Goal: Information Seeking & Learning: Learn about a topic

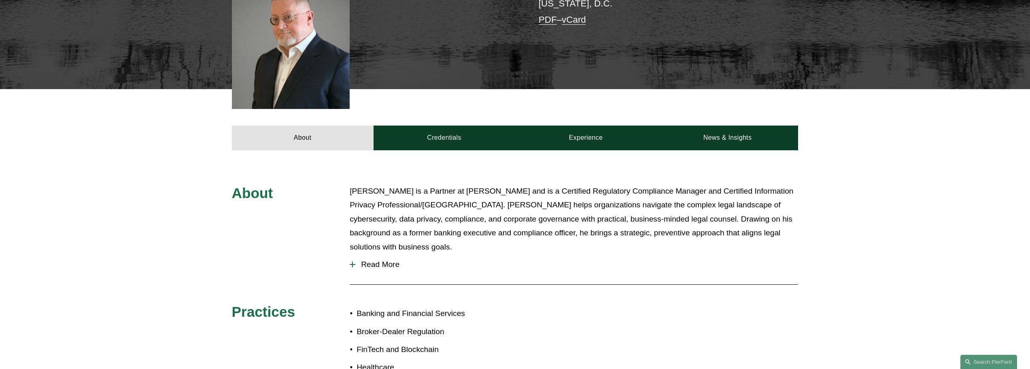
scroll to position [283, 0]
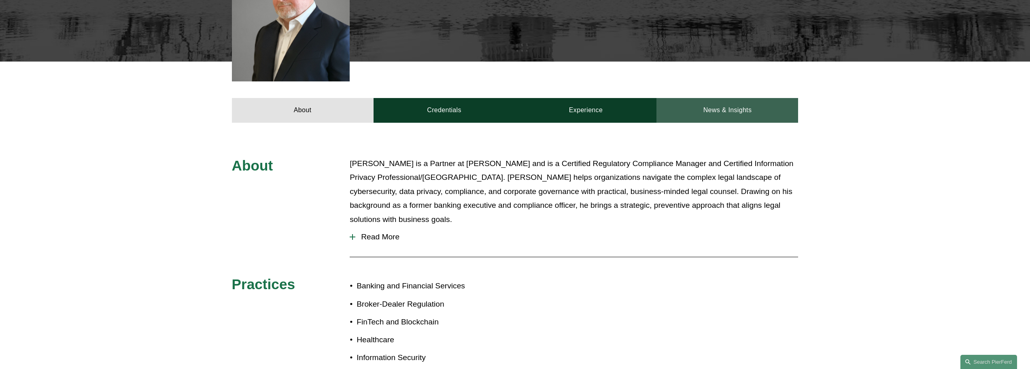
click at [730, 99] on link "News & Insights" at bounding box center [727, 110] width 142 height 24
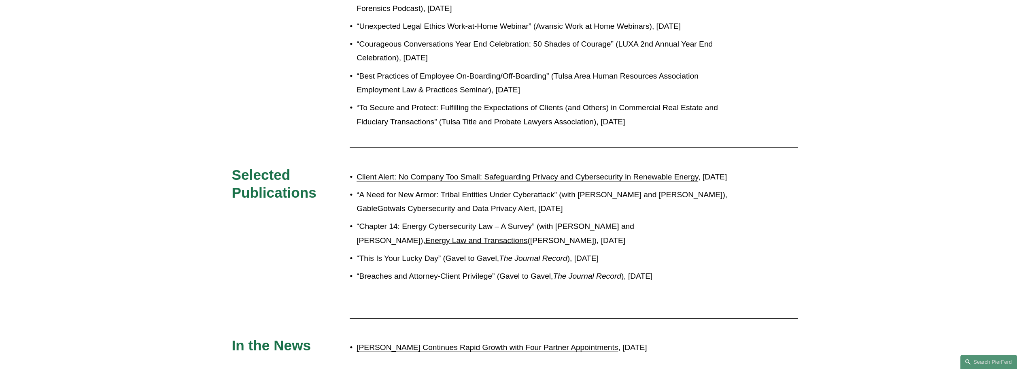
scroll to position [850, 0]
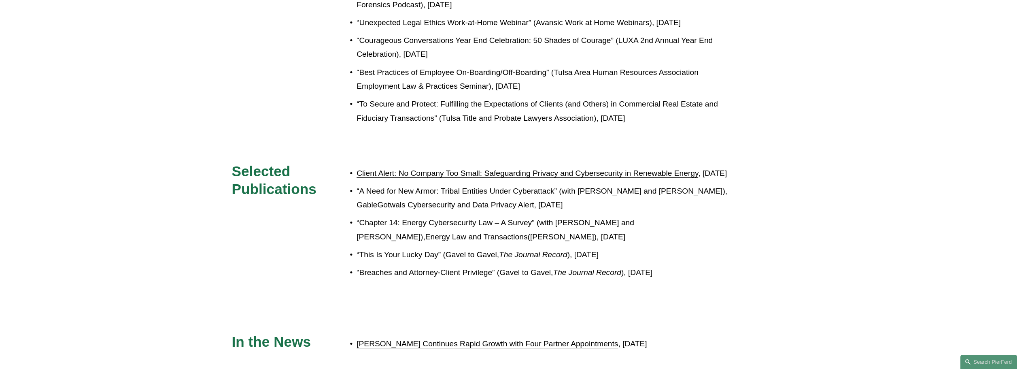
drag, startPoint x: 424, startPoint y: 165, endPoint x: 321, endPoint y: 146, distance: 105.0
click at [377, 169] on link "Client Alert: No Company Too Small: Safeguarding Privacy and Cybersecurity in R…" at bounding box center [528, 173] width 342 height 8
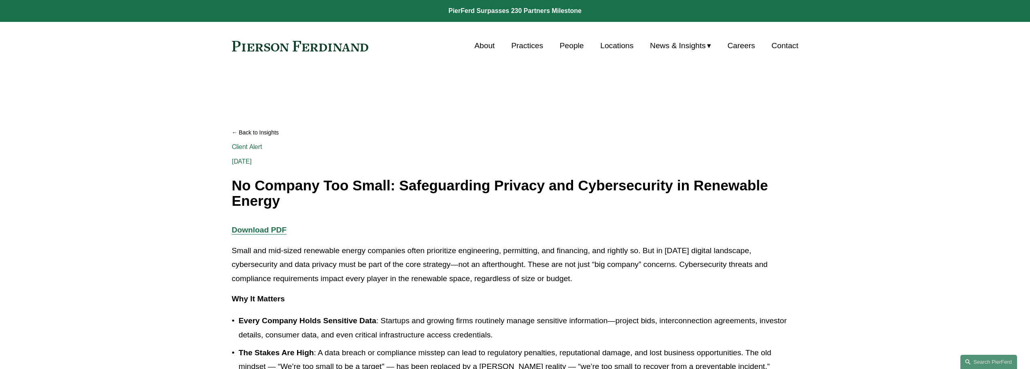
drag, startPoint x: 934, startPoint y: 0, endPoint x: 657, endPoint y: 123, distance: 302.7
click at [659, 123] on div "Back to Insights No Company Too Small: Safeguarding Privacy and Cybersecurity i…" at bounding box center [515, 164] width 567 height 87
click at [276, 186] on h1 "No Company Too Small: Safeguarding Privacy and Cybersecurity in Renewable Energy" at bounding box center [515, 193] width 567 height 31
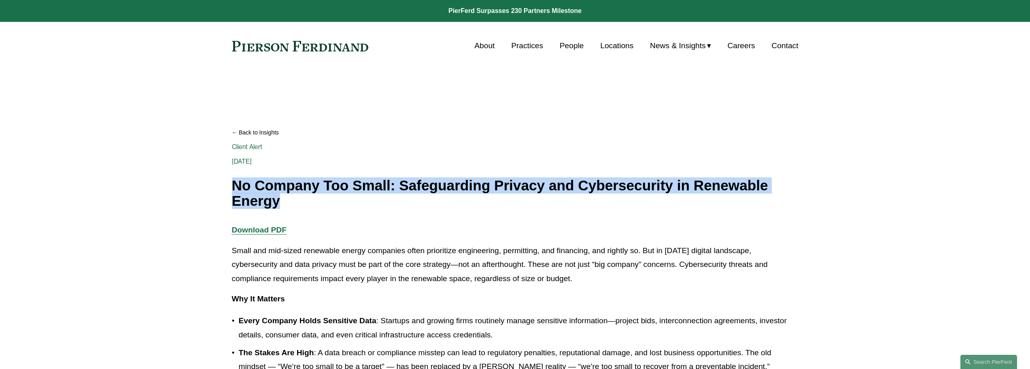
drag, startPoint x: 234, startPoint y: 187, endPoint x: 277, endPoint y: 202, distance: 45.7
click at [277, 202] on h1 "No Company Too Small: Safeguarding Privacy and Cybersecurity in Renewable Energy" at bounding box center [515, 193] width 567 height 31
copy h1 "No Company Too Small: Safeguarding Privacy and Cybersecurity in Renewable Energy"
